Goal: Find specific page/section: Find specific page/section

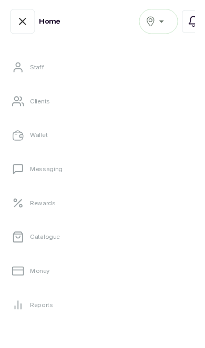
scroll to position [126, 0]
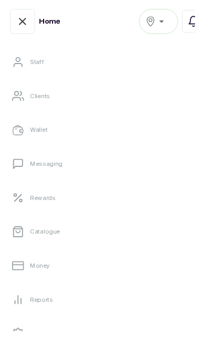
click at [98, 278] on link "Money" at bounding box center [102, 278] width 188 height 29
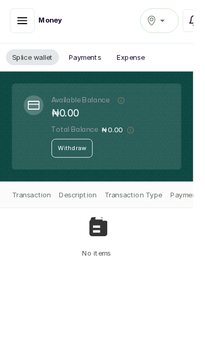
scroll to position [2, 0]
click at [172, 23] on div "Island branch" at bounding box center [168, 22] width 27 height 13
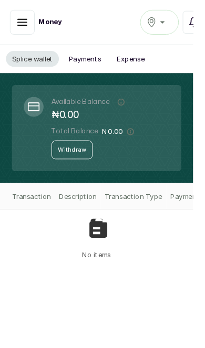
click at [24, 29] on icon "button" at bounding box center [23, 23] width 13 height 13
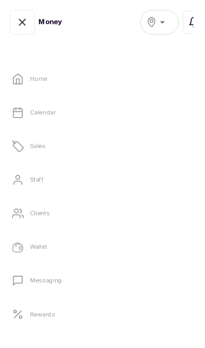
click at [112, 79] on link "Home" at bounding box center [102, 83] width 188 height 29
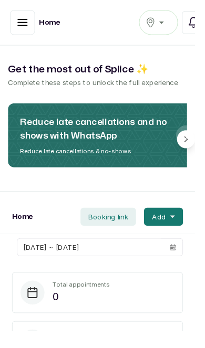
click at [24, 26] on icon "button" at bounding box center [23, 23] width 9 height 6
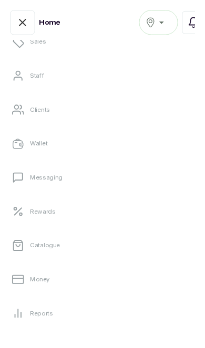
scroll to position [115, 0]
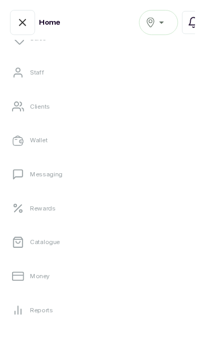
click at [92, 290] on link "Money" at bounding box center [102, 289] width 188 height 29
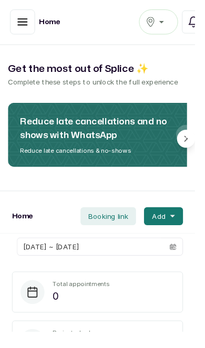
scroll to position [1, 0]
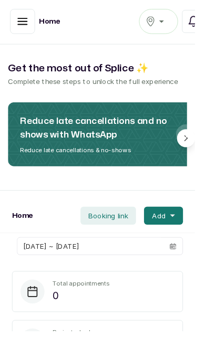
click at [22, 25] on icon "button" at bounding box center [23, 22] width 13 height 13
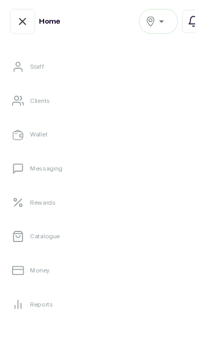
scroll to position [121, 0]
click at [101, 292] on link "Money" at bounding box center [102, 283] width 188 height 29
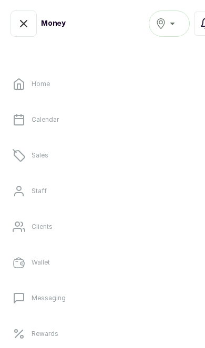
scroll to position [2, 0]
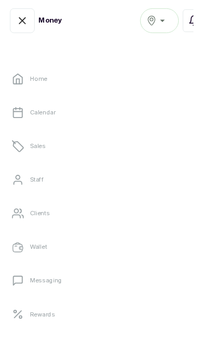
click at [52, 119] on p "Calendar" at bounding box center [44, 119] width 27 height 8
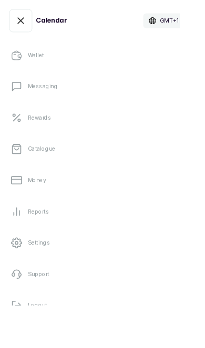
scroll to position [199, 0]
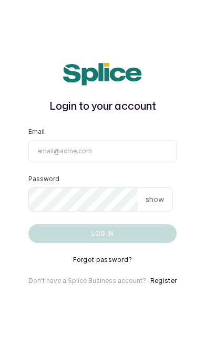
click at [198, 197] on main "Login to your account Email Password show Log in Forgot password? Don't have a …" at bounding box center [102, 174] width 205 height 348
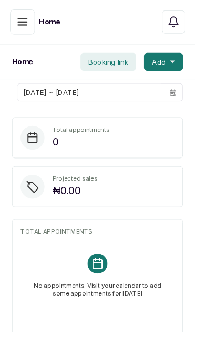
click at [19, 25] on icon "button" at bounding box center [23, 22] width 9 height 6
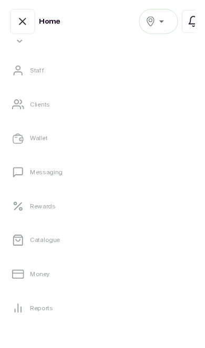
scroll to position [121, 0]
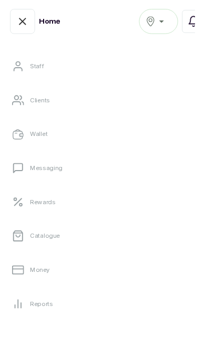
click at [90, 292] on link "Money" at bounding box center [102, 283] width 188 height 29
